Goal: Information Seeking & Learning: Learn about a topic

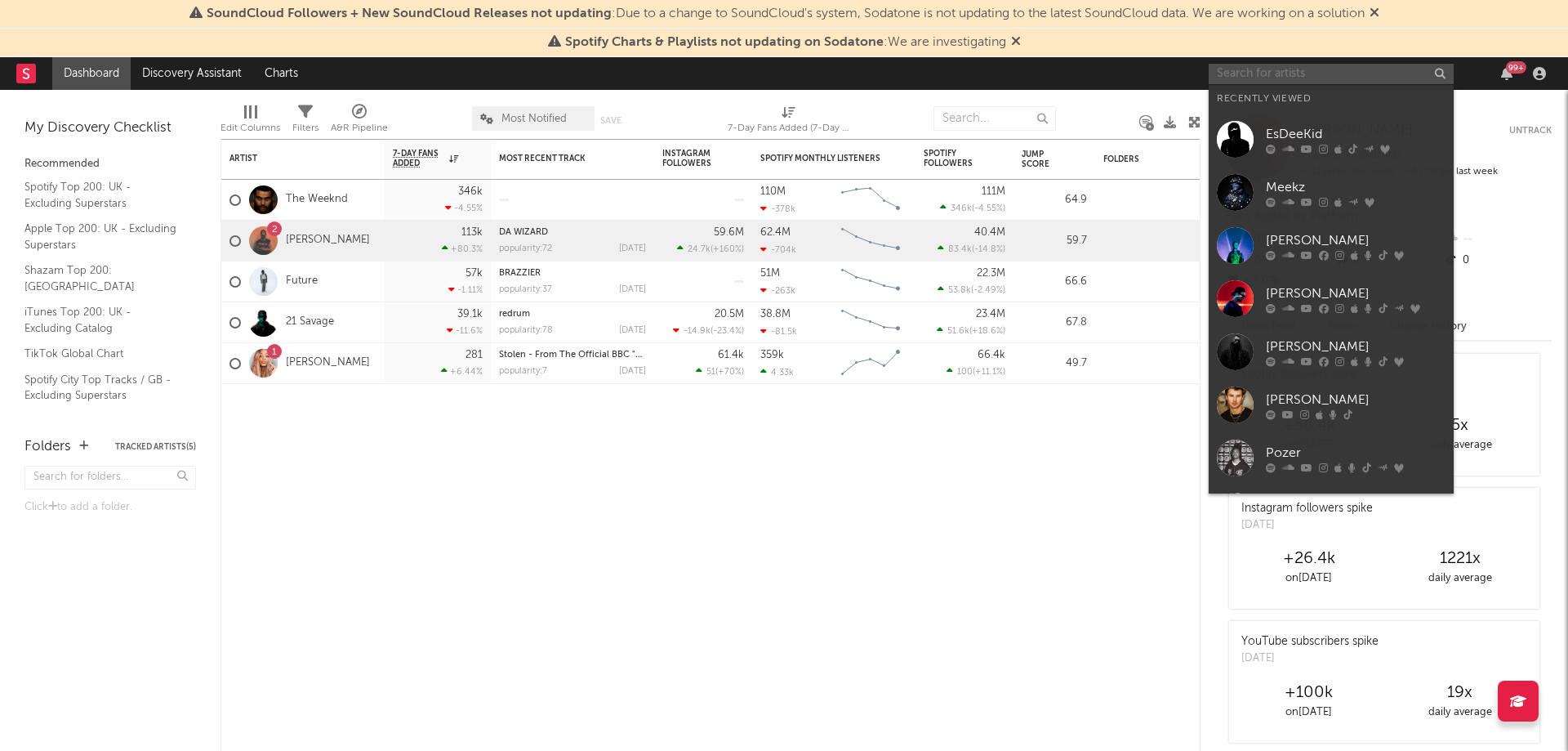
click at [1311, 68] on input "text" at bounding box center [1331, 73] width 245 height 21
click at [1345, 125] on div "EsDeeKid" at bounding box center [1357, 134] width 180 height 20
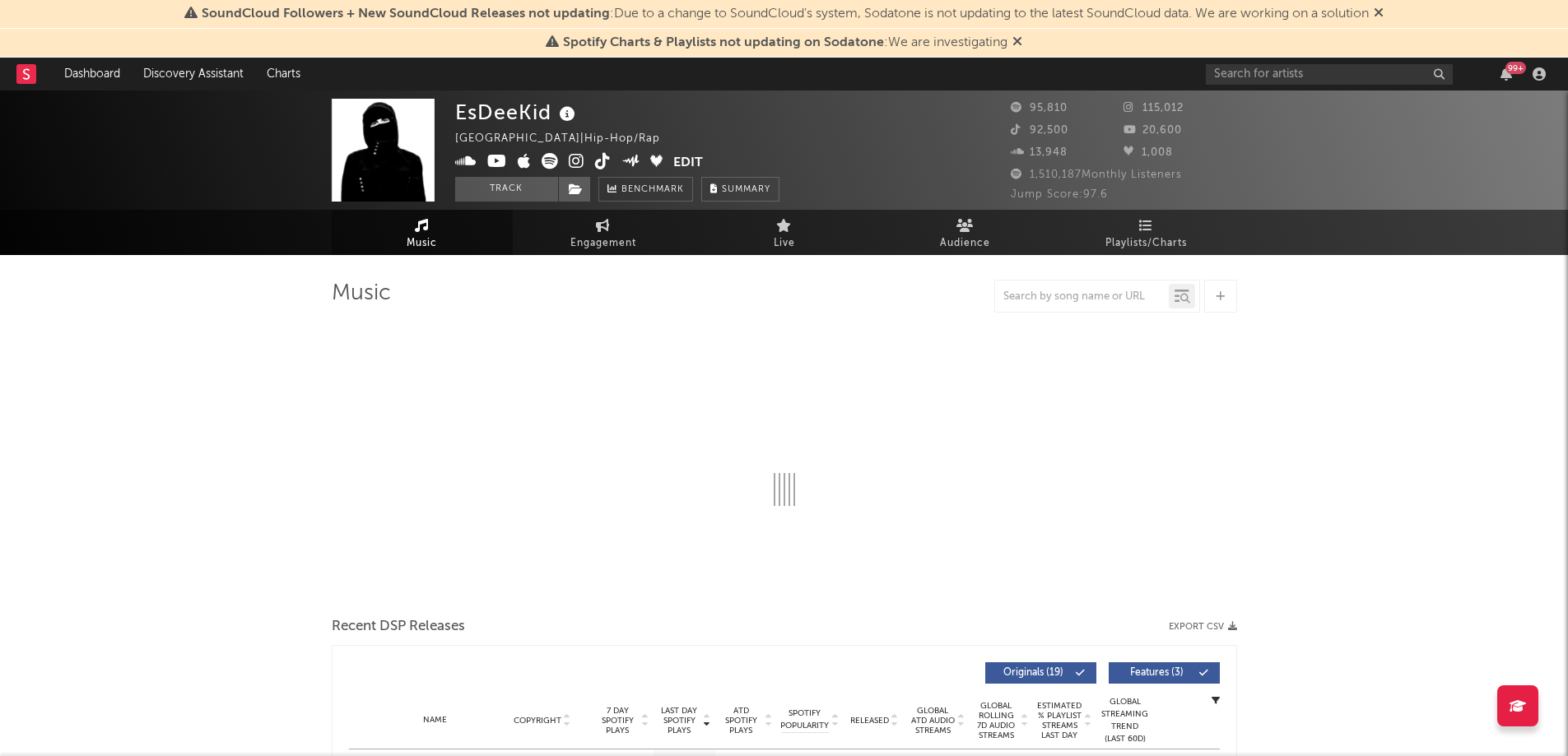
select select "6m"
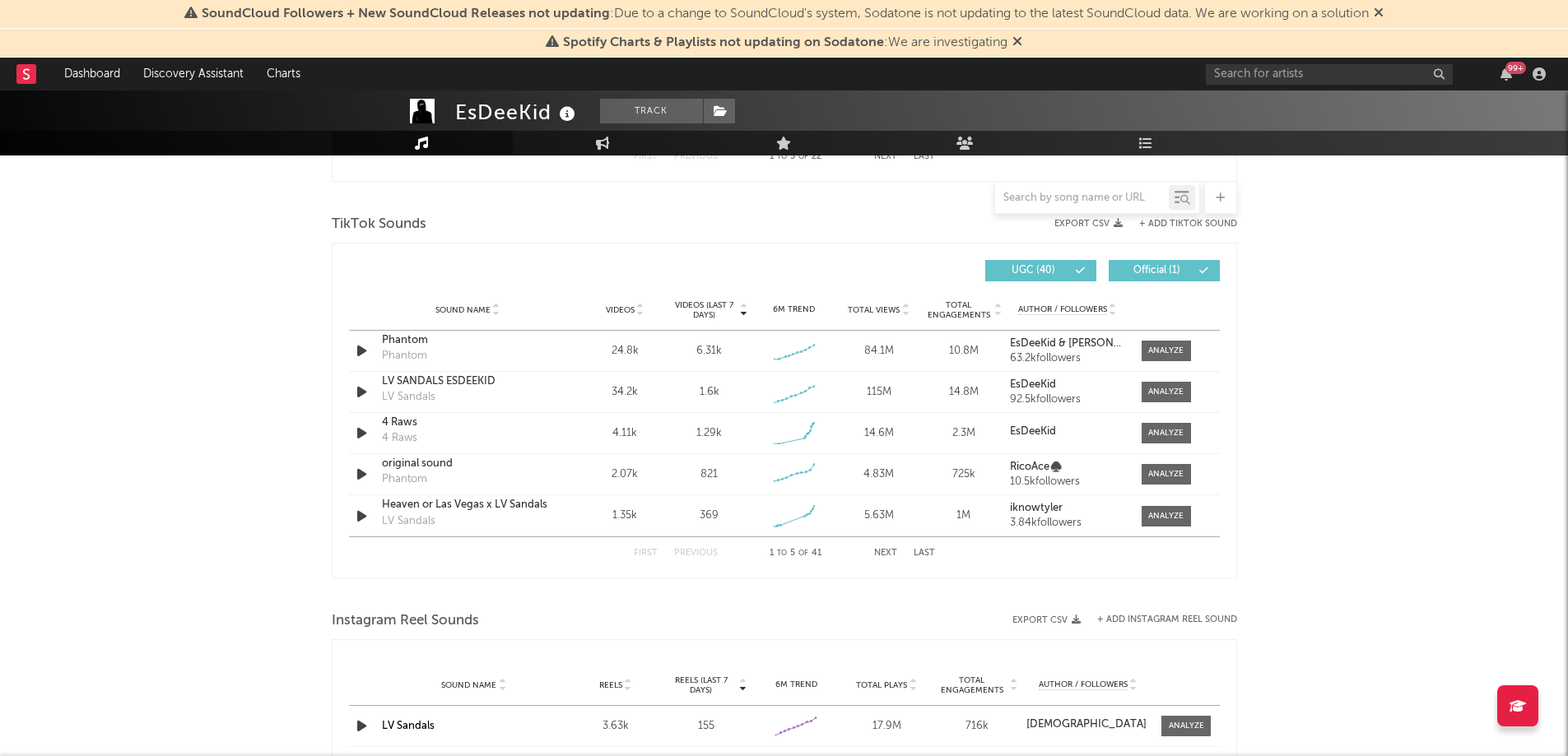
scroll to position [1069, 0]
